Goal: Task Accomplishment & Management: Manage account settings

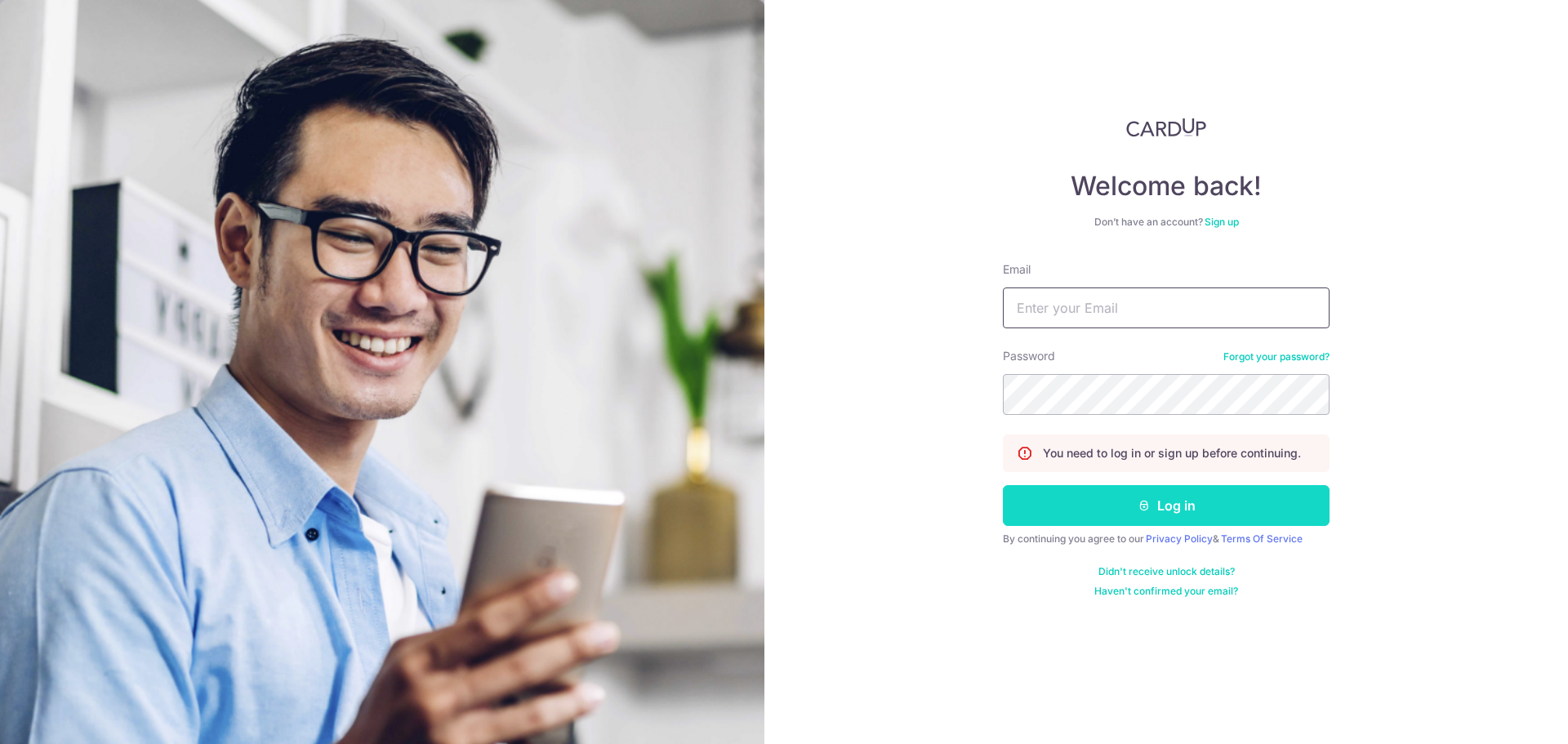
type input "[EMAIL_ADDRESS][DOMAIN_NAME]"
click at [1212, 509] on button "Log in" at bounding box center [1166, 505] width 326 height 41
